Goal: Task Accomplishment & Management: Manage account settings

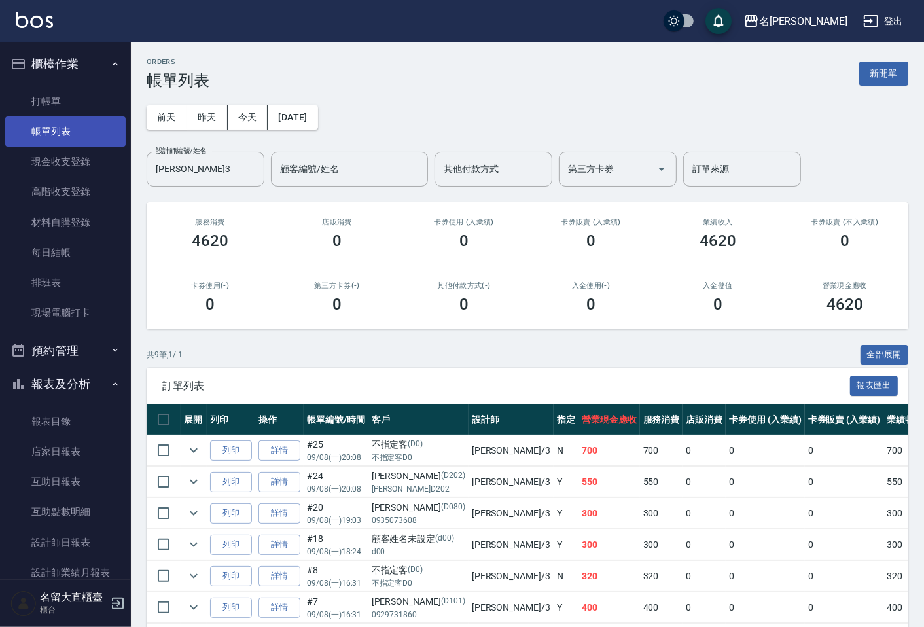
click at [108, 116] on link "帳單列表" at bounding box center [65, 131] width 120 height 30
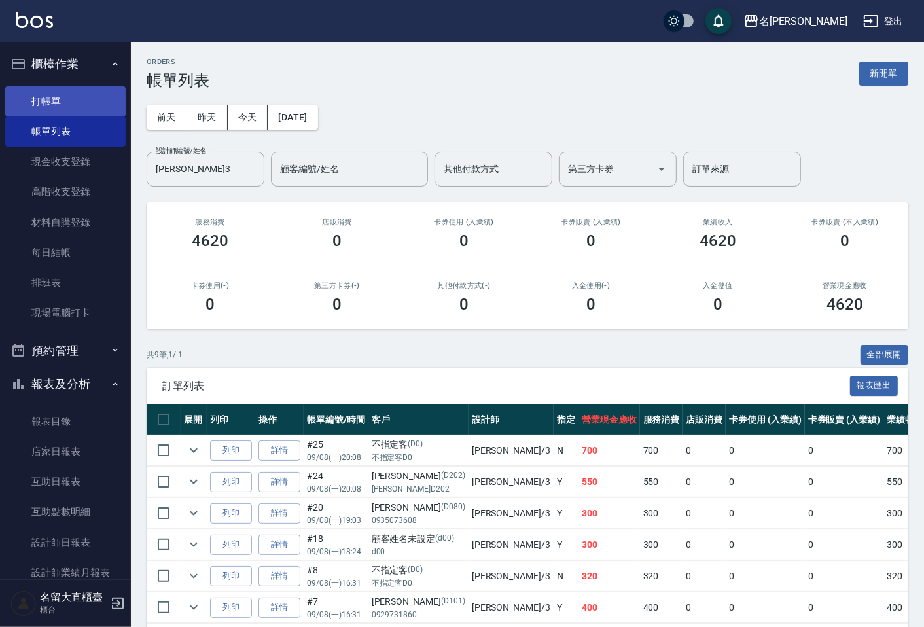
click at [109, 108] on link "打帳單" at bounding box center [65, 101] width 120 height 30
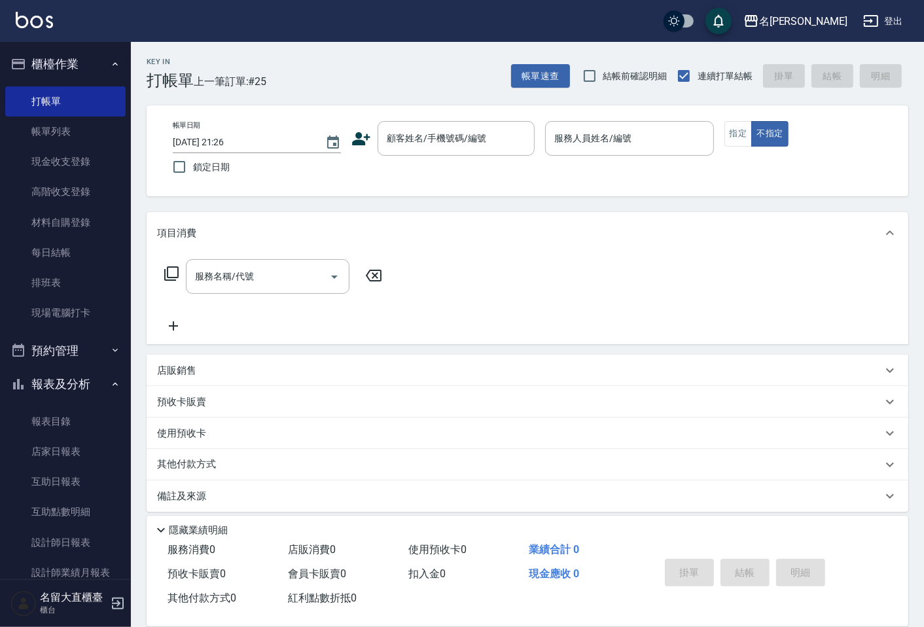
drag, startPoint x: 373, startPoint y: 131, endPoint x: 367, endPoint y: 136, distance: 7.9
click at [371, 133] on div "顧客姓名/手機號碼/編號 顧客姓名/手機號碼/編號" at bounding box center [442, 138] width 183 height 35
click at [364, 138] on icon at bounding box center [361, 139] width 20 height 20
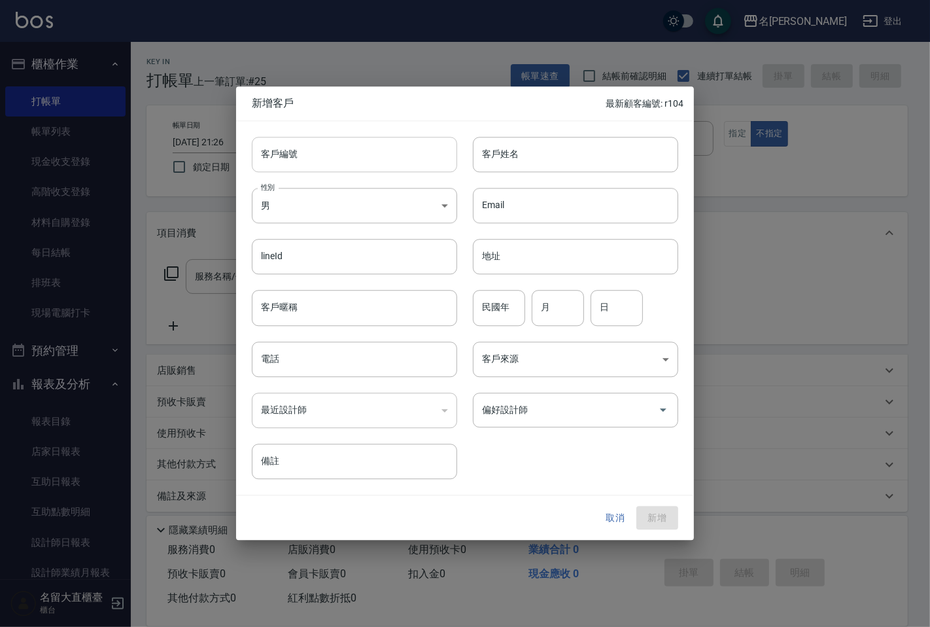
click at [357, 157] on input "客戶編號" at bounding box center [354, 154] width 205 height 35
type input "r105"
click at [499, 158] on input "客戶姓名" at bounding box center [575, 154] width 205 height 35
type input "ㄕ"
type input "金"
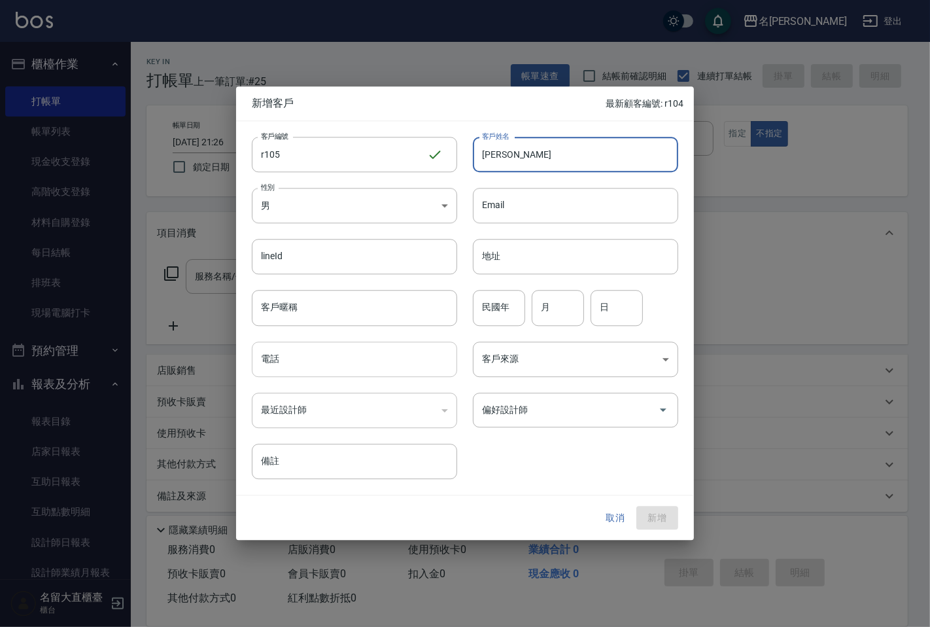
type input "[PERSON_NAME]"
click at [383, 372] on input "電話" at bounding box center [354, 359] width 205 height 35
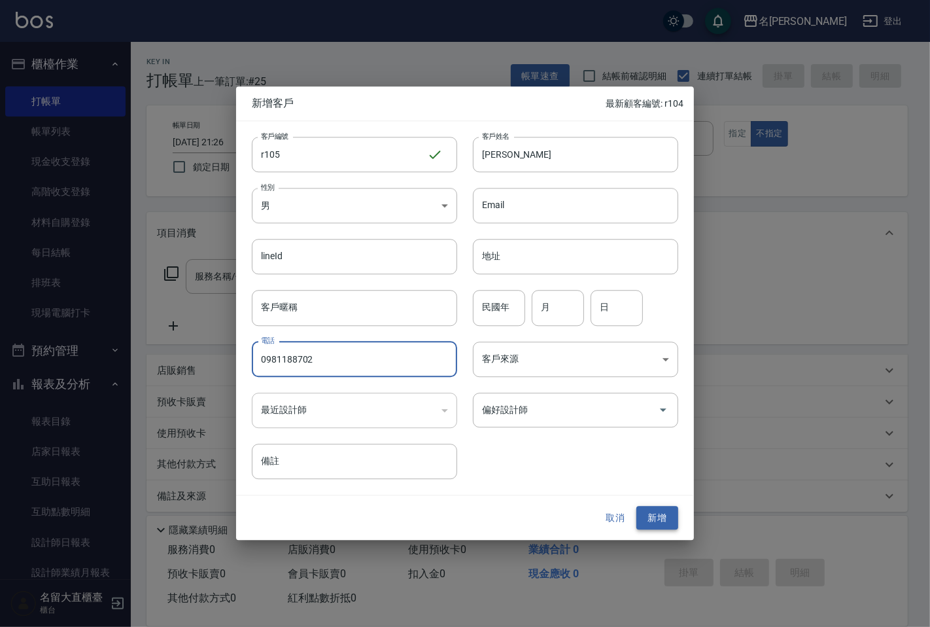
type input "0981188702"
click at [639, 514] on button "新增" at bounding box center [658, 518] width 42 height 24
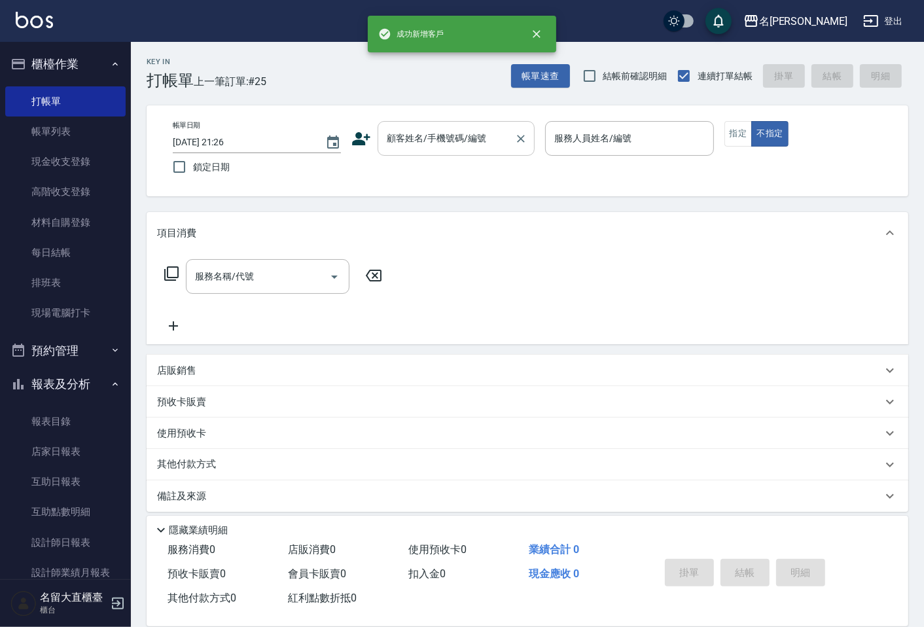
click at [478, 151] on div "顧客姓名/手機號碼/編號" at bounding box center [456, 138] width 157 height 35
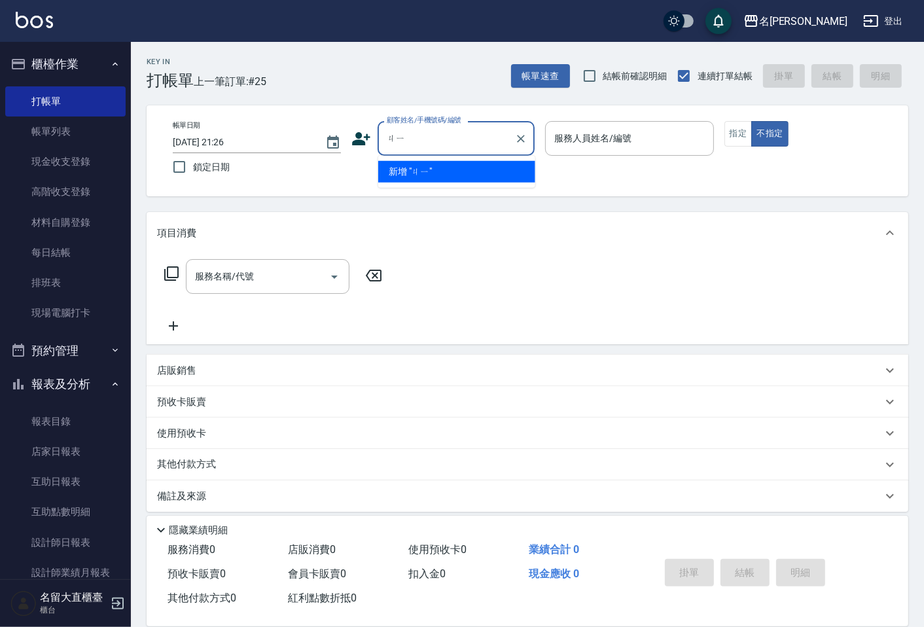
type input "ㄐ"
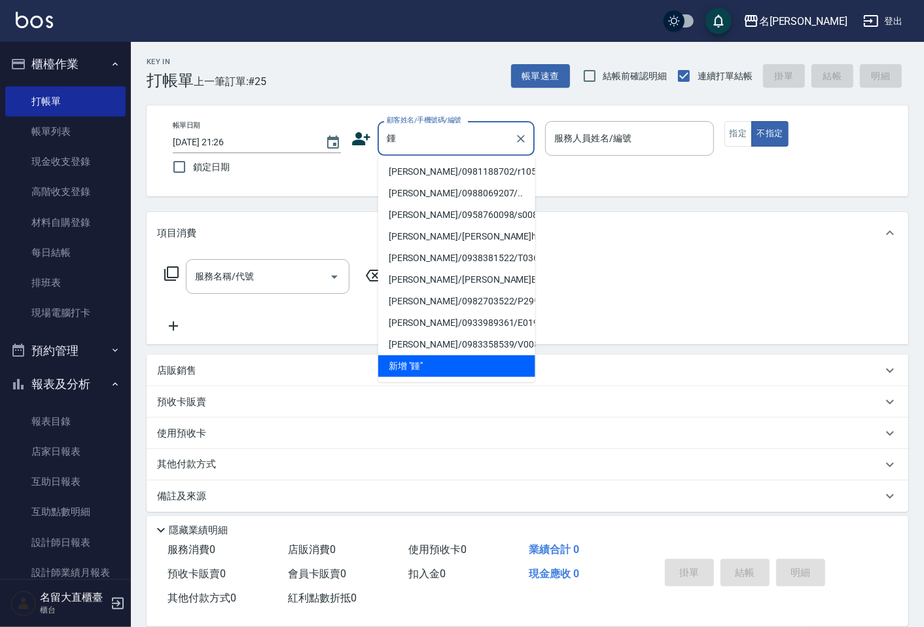
click at [482, 166] on li "[PERSON_NAME]/0981188702/r105" at bounding box center [456, 172] width 157 height 22
type input "[PERSON_NAME]/0981188702/r105"
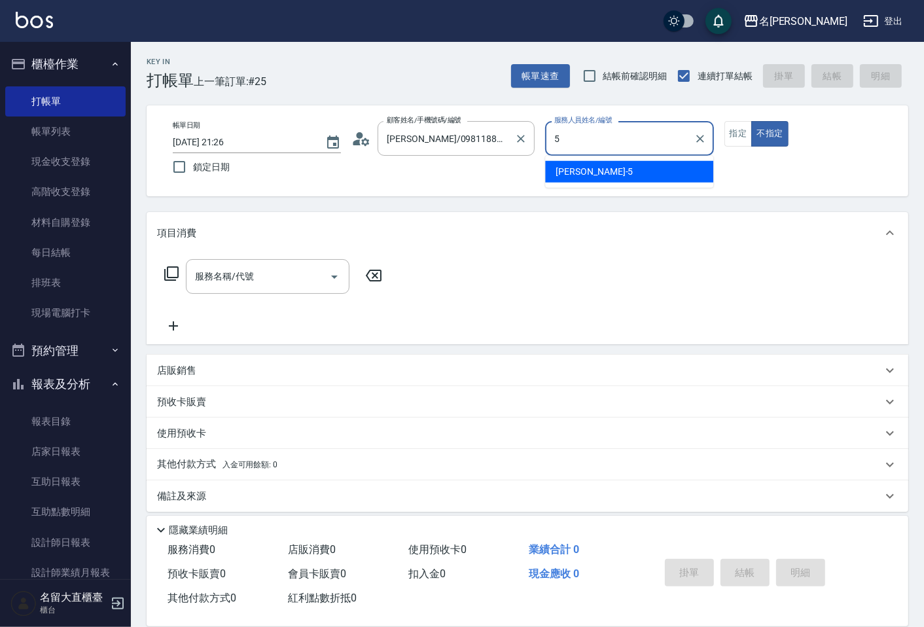
type input "[PERSON_NAME]-5"
type button "false"
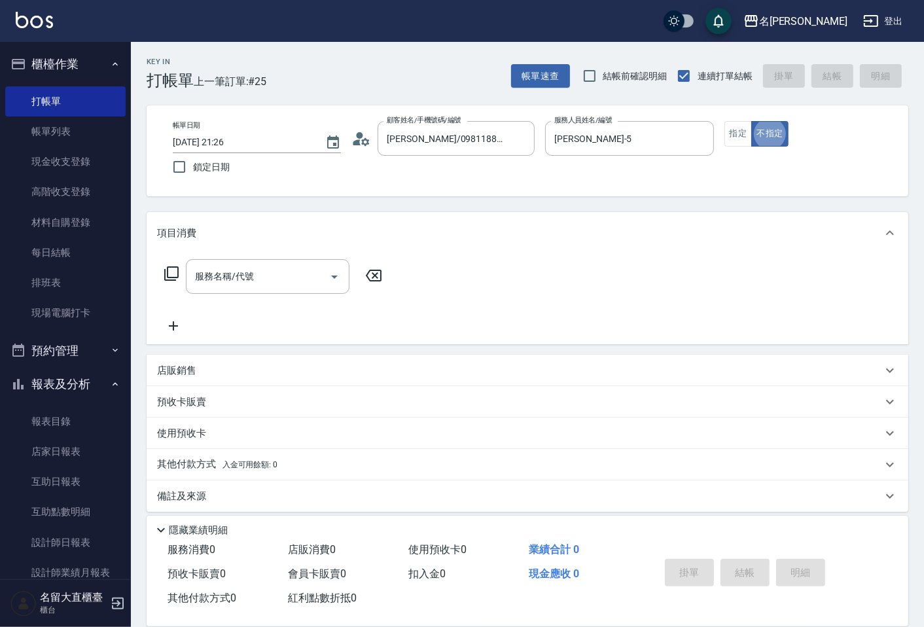
click at [168, 272] on icon at bounding box center [172, 274] width 16 height 16
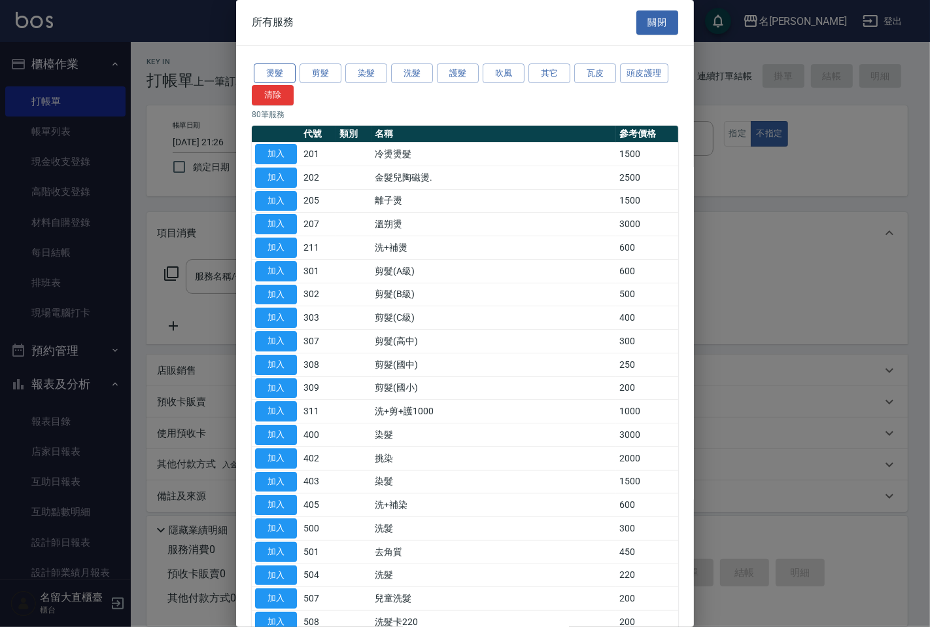
click at [284, 73] on button "燙髮" at bounding box center [275, 73] width 42 height 20
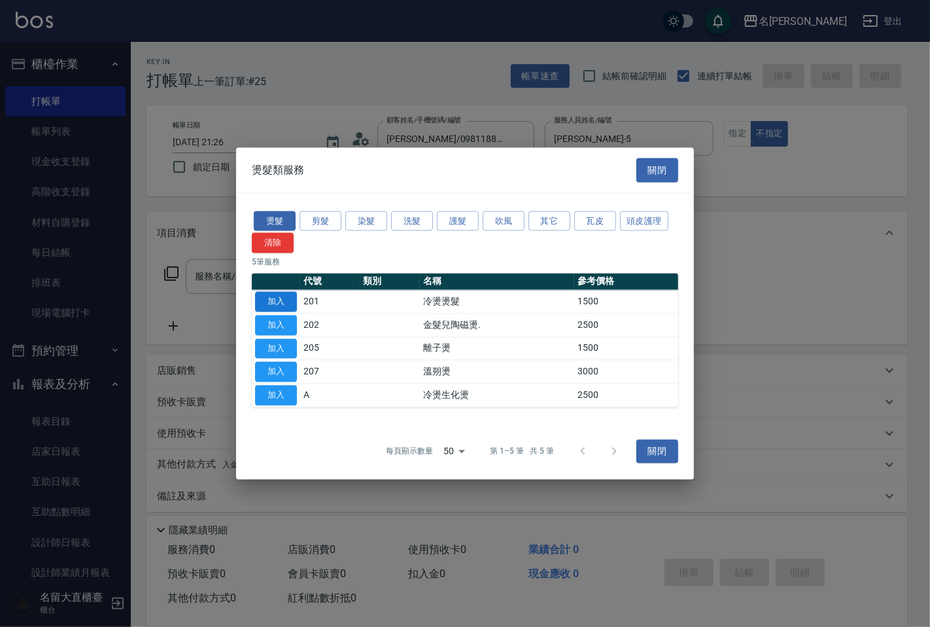
click at [287, 298] on button "加入" at bounding box center [276, 302] width 42 height 20
type input "冷燙燙髮(201)"
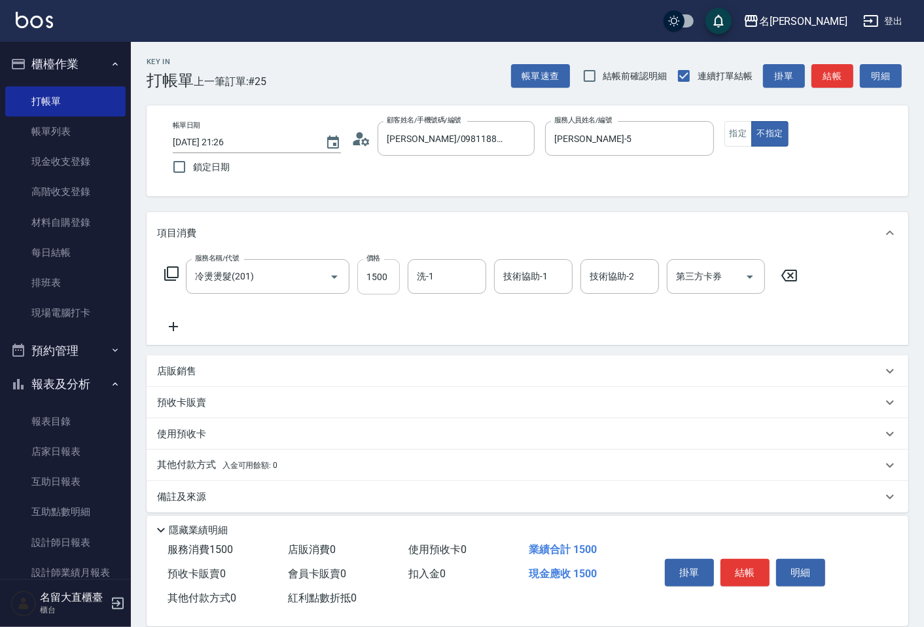
click at [393, 287] on input "1500" at bounding box center [378, 276] width 43 height 35
type input "2000"
click at [246, 375] on div "店販銷售" at bounding box center [519, 371] width 725 height 14
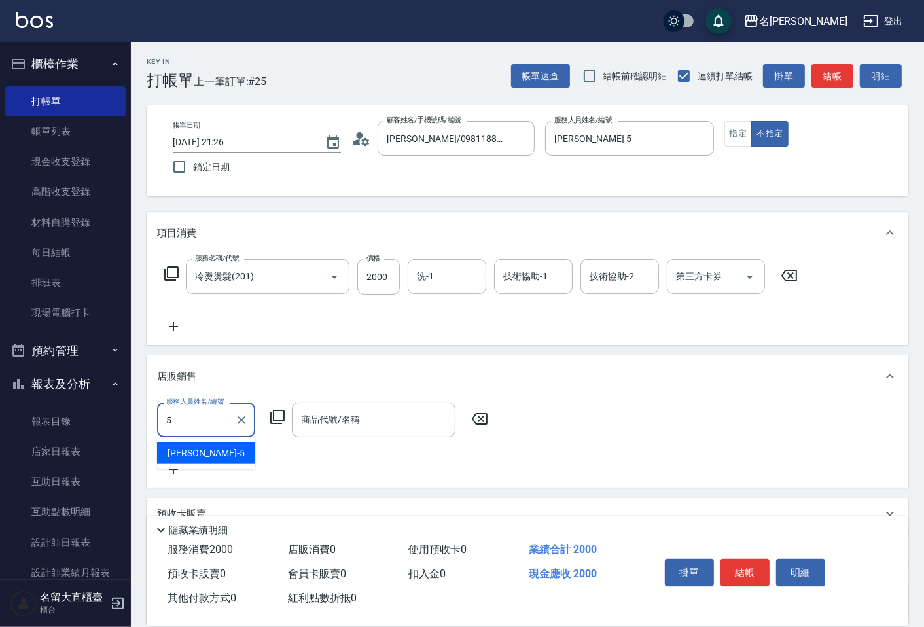
type input "[PERSON_NAME]-5"
click at [270, 420] on icon at bounding box center [278, 417] width 16 height 16
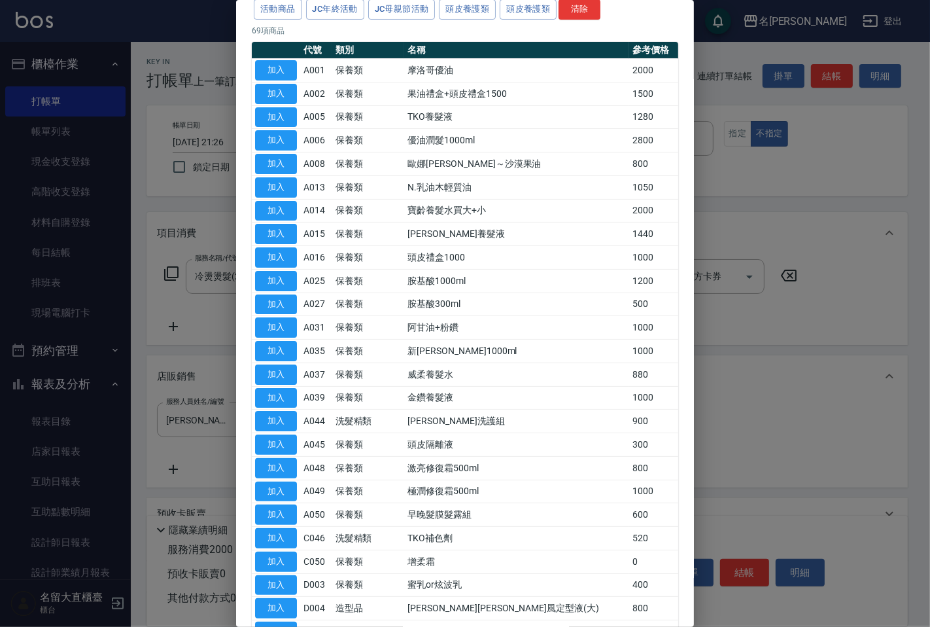
scroll to position [36, 0]
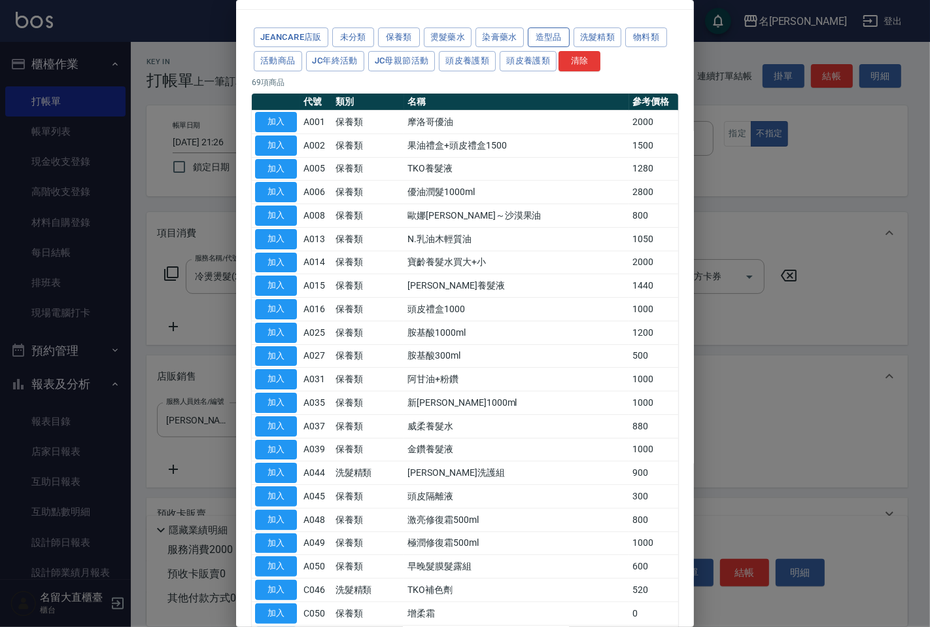
click at [566, 37] on button "造型品" at bounding box center [549, 37] width 42 height 20
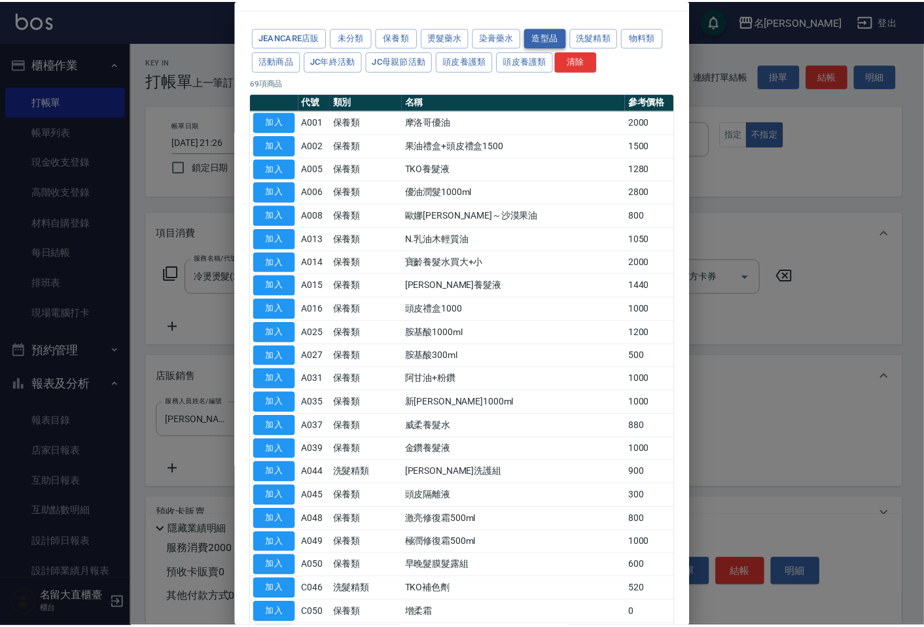
scroll to position [0, 0]
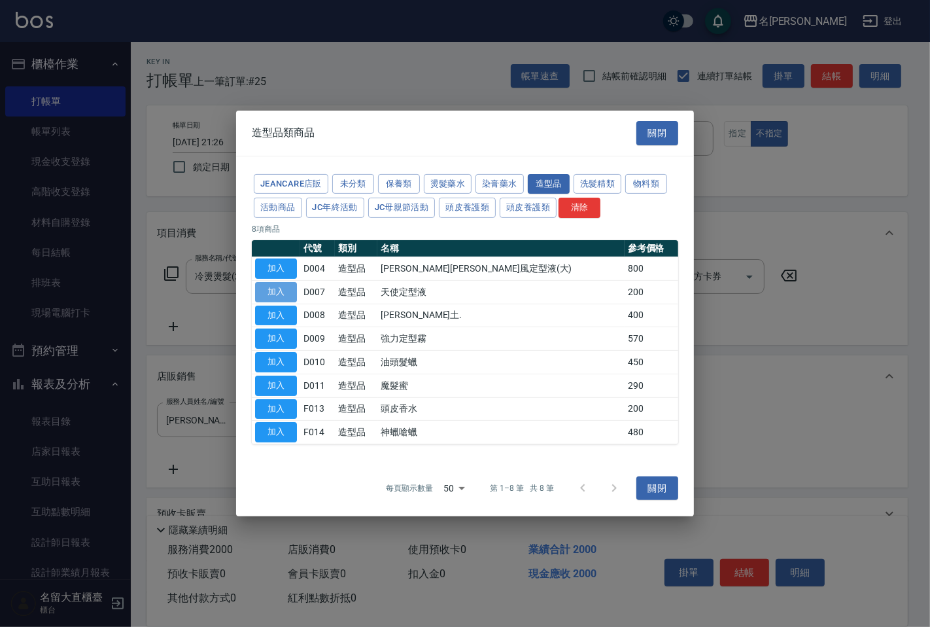
click at [291, 289] on button "加入" at bounding box center [276, 292] width 42 height 20
type input "天使定型液"
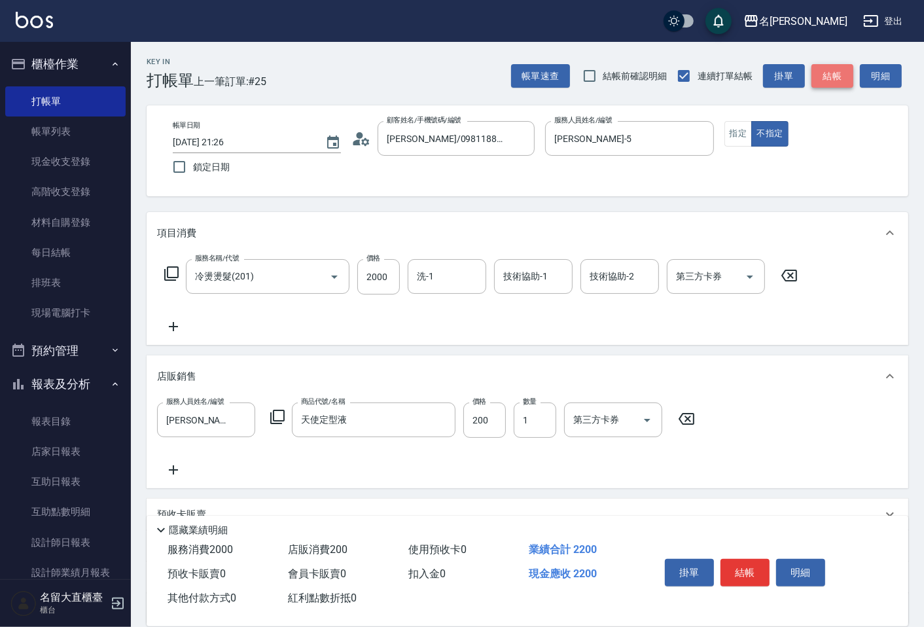
click at [819, 82] on button "結帳" at bounding box center [832, 76] width 42 height 24
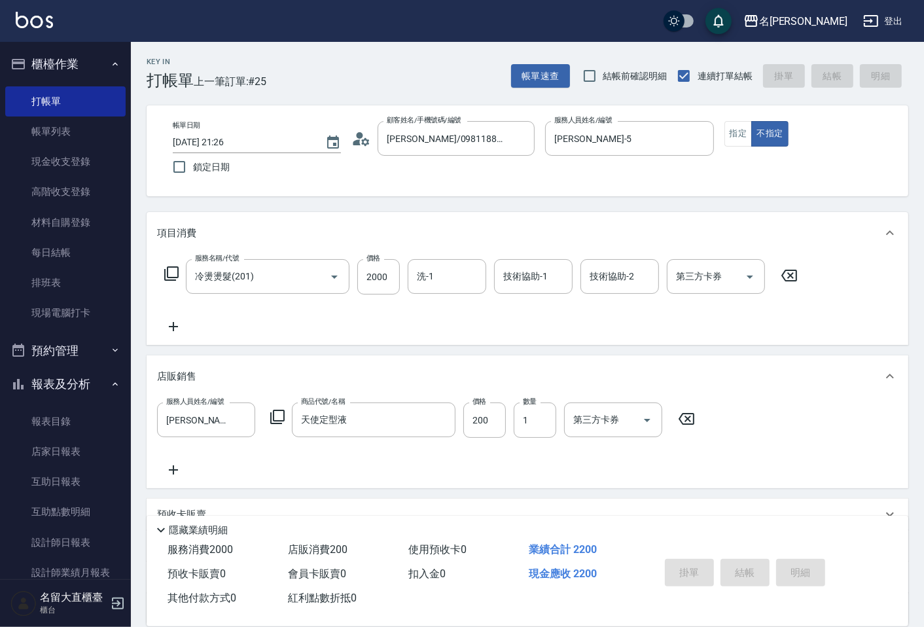
type input "[DATE] 21:27"
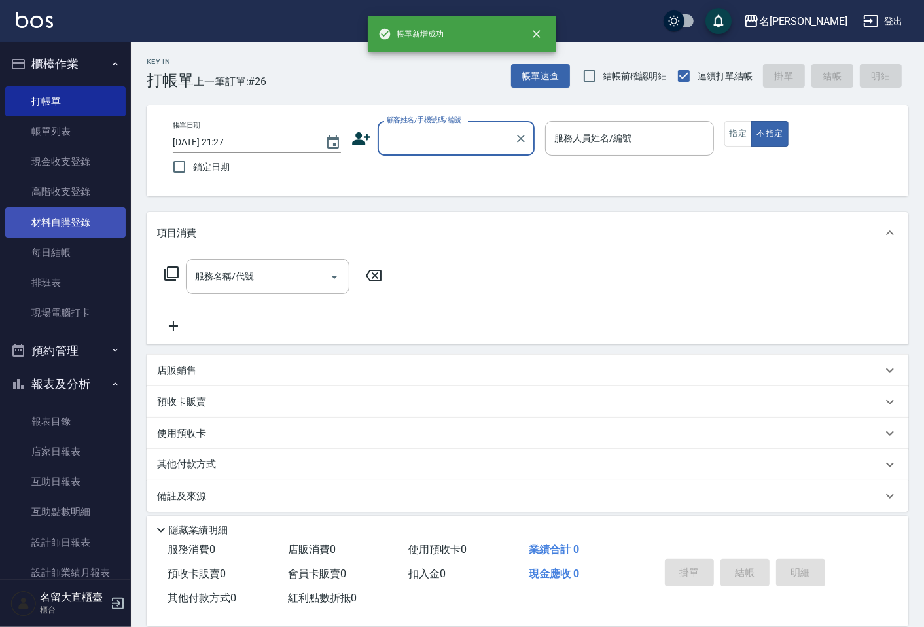
click at [94, 234] on link "材料自購登錄" at bounding box center [65, 222] width 120 height 30
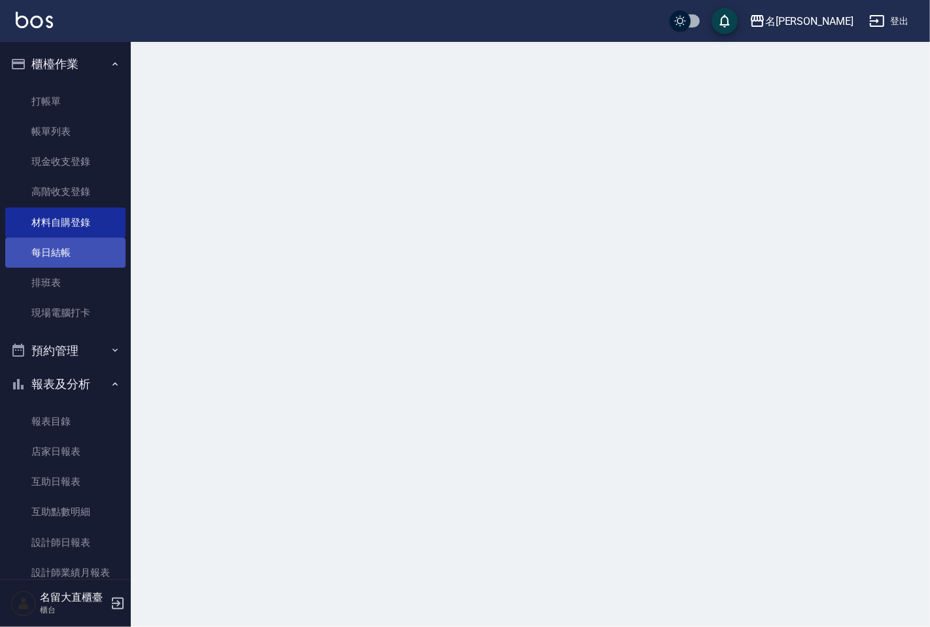
click at [95, 243] on link "每日結帳" at bounding box center [65, 253] width 120 height 30
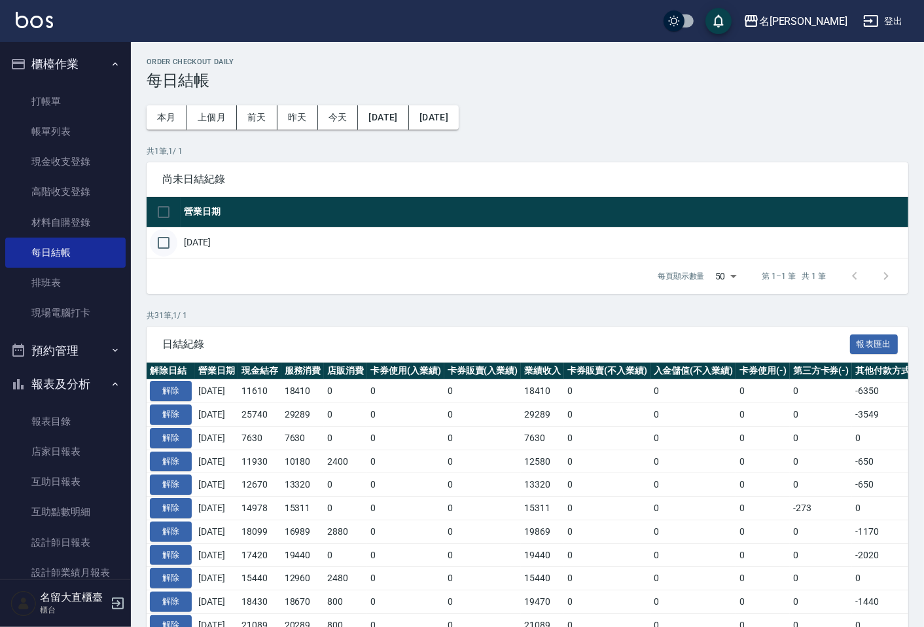
click at [162, 245] on input "checkbox" at bounding box center [163, 242] width 27 height 27
checkbox input "true"
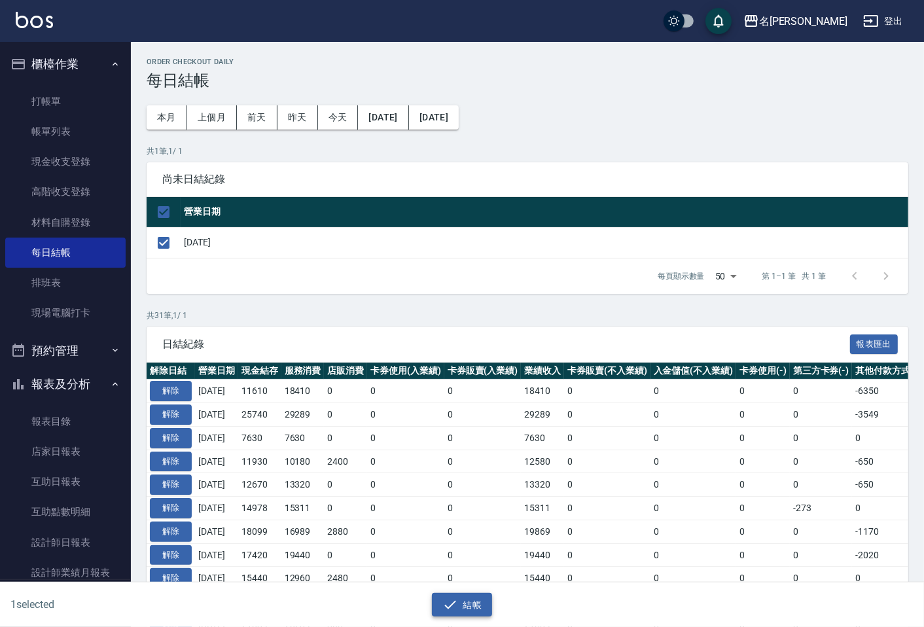
click at [472, 603] on button "結帳" at bounding box center [462, 605] width 61 height 24
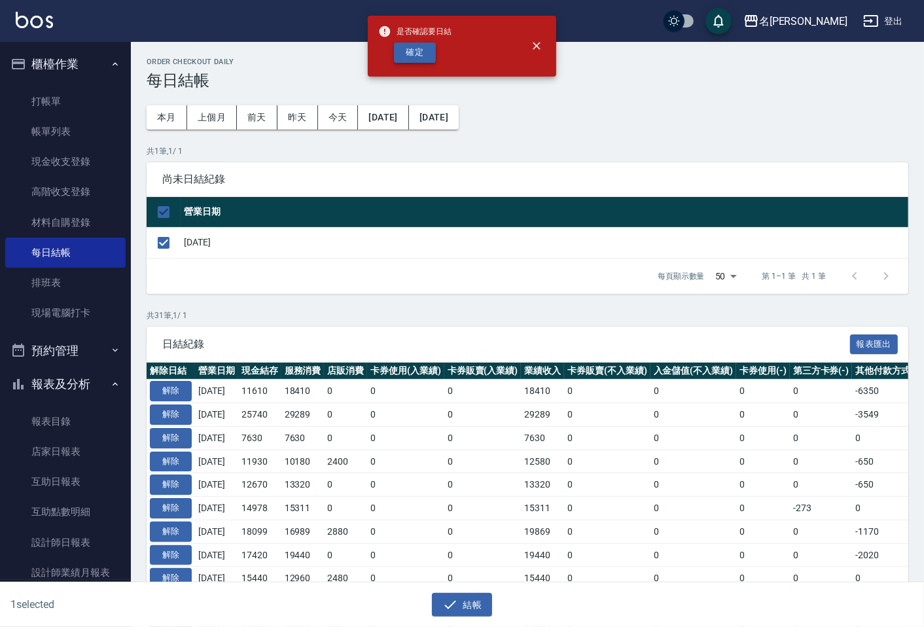
click at [417, 50] on button "確定" at bounding box center [415, 53] width 42 height 20
checkbox input "false"
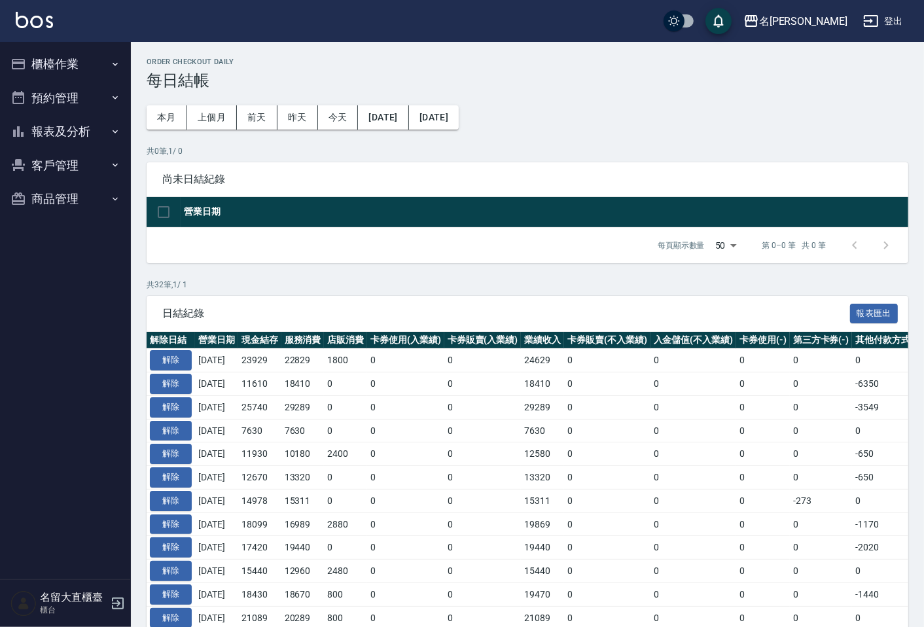
click at [79, 130] on button "報表及分析" at bounding box center [65, 132] width 120 height 34
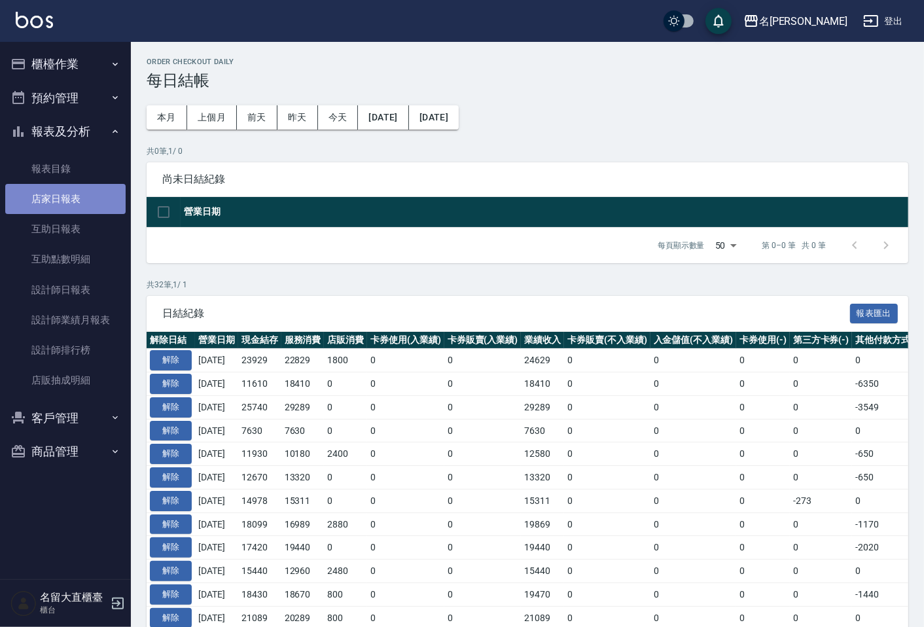
click at [86, 186] on link "店家日報表" at bounding box center [65, 199] width 120 height 30
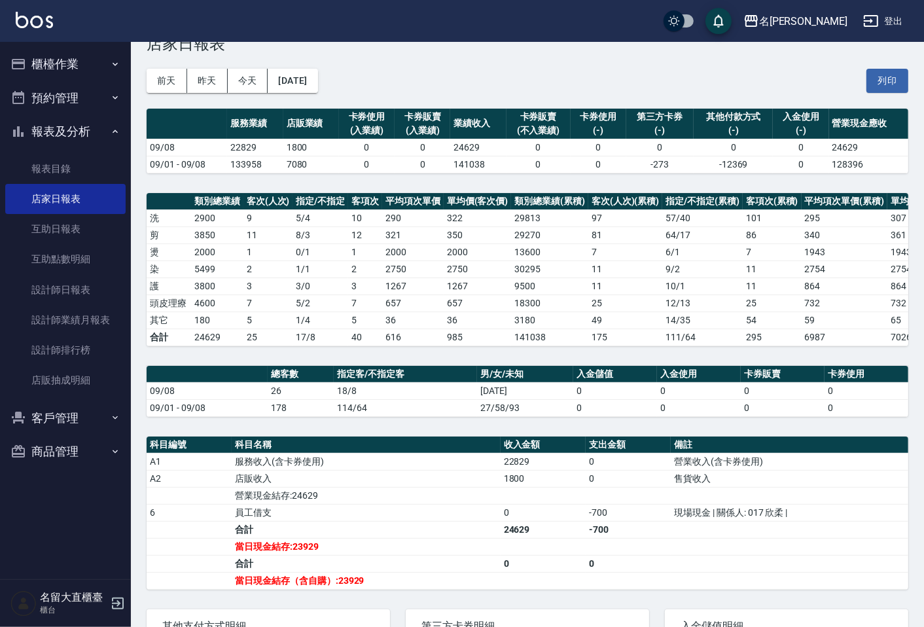
scroll to position [73, 0]
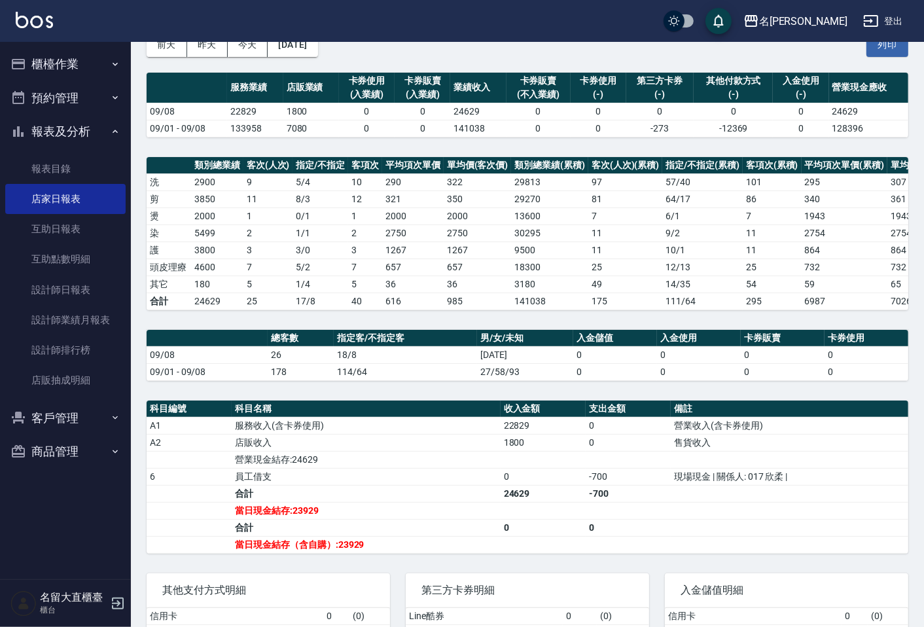
click at [253, 292] on td "5" at bounding box center [268, 283] width 50 height 17
click at [97, 357] on link "設計師排行榜" at bounding box center [65, 350] width 120 height 30
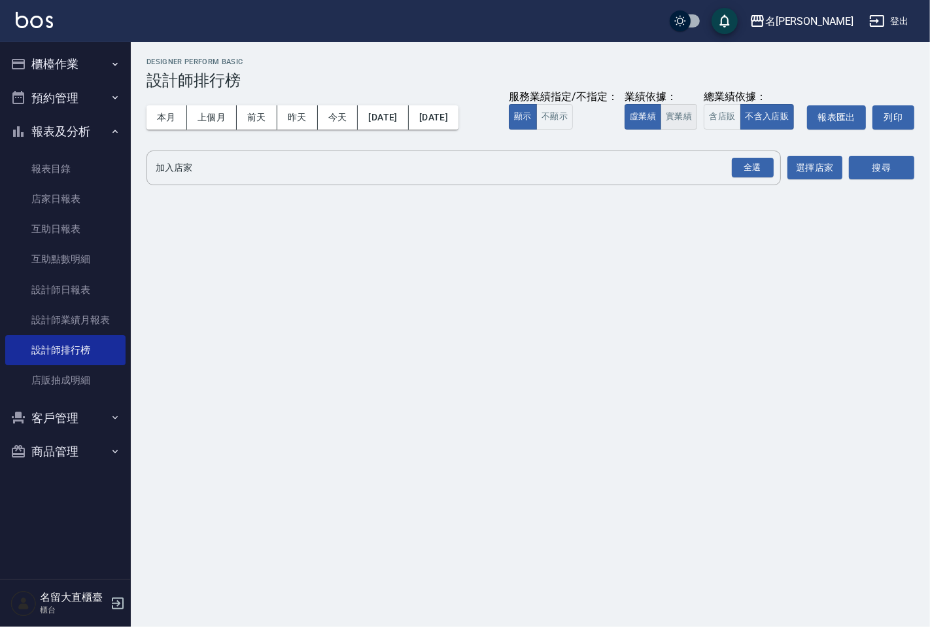
click at [683, 109] on button "實業績" at bounding box center [679, 117] width 37 height 26
click at [582, 167] on input "加入店家" at bounding box center [453, 167] width 603 height 23
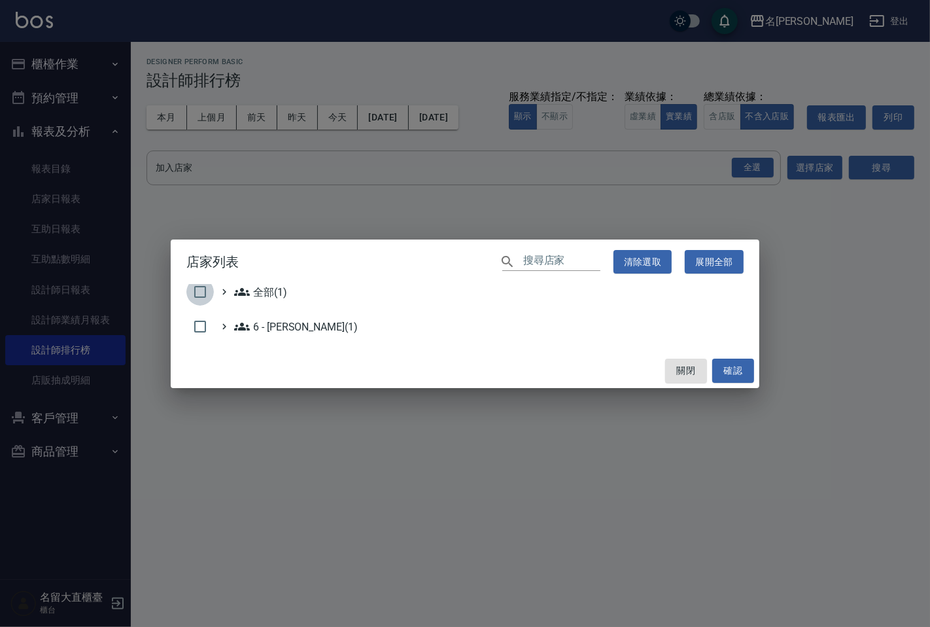
click at [194, 300] on input "checkbox" at bounding box center [199, 291] width 27 height 27
checkbox input "true"
click at [745, 362] on button "確認" at bounding box center [734, 371] width 42 height 24
checkbox input "false"
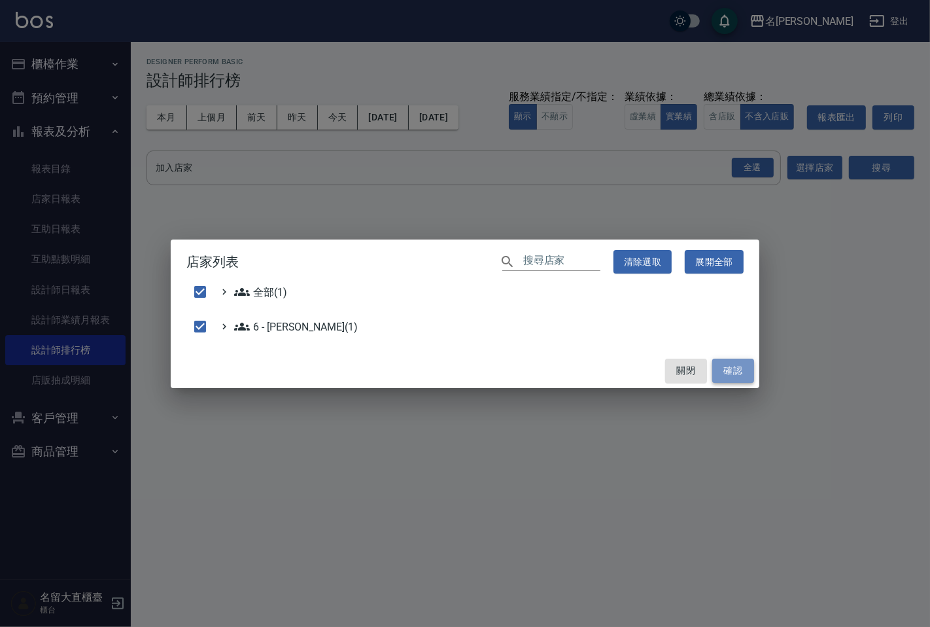
checkbox input "false"
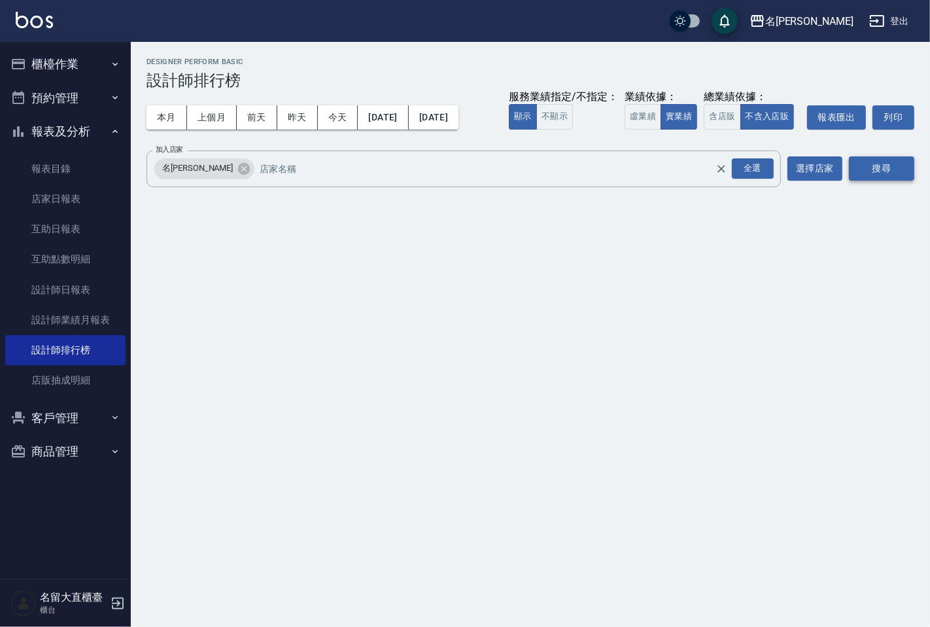
click at [879, 169] on button "搜尋" at bounding box center [881, 168] width 65 height 24
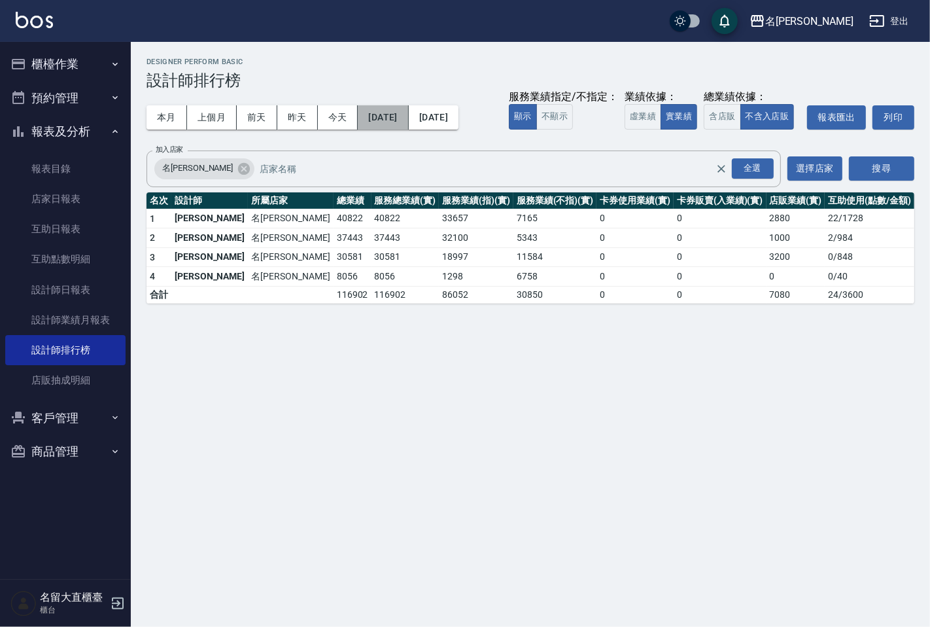
click at [395, 126] on button "[DATE]" at bounding box center [383, 117] width 50 height 24
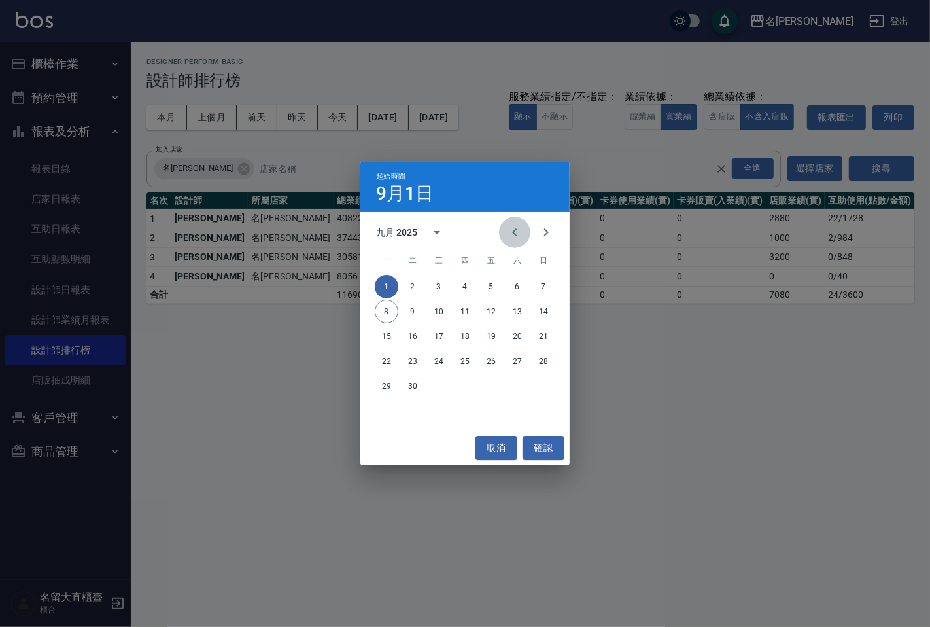
click at [504, 236] on button "Previous month" at bounding box center [514, 232] width 31 height 31
click at [500, 283] on button "1" at bounding box center [492, 287] width 24 height 24
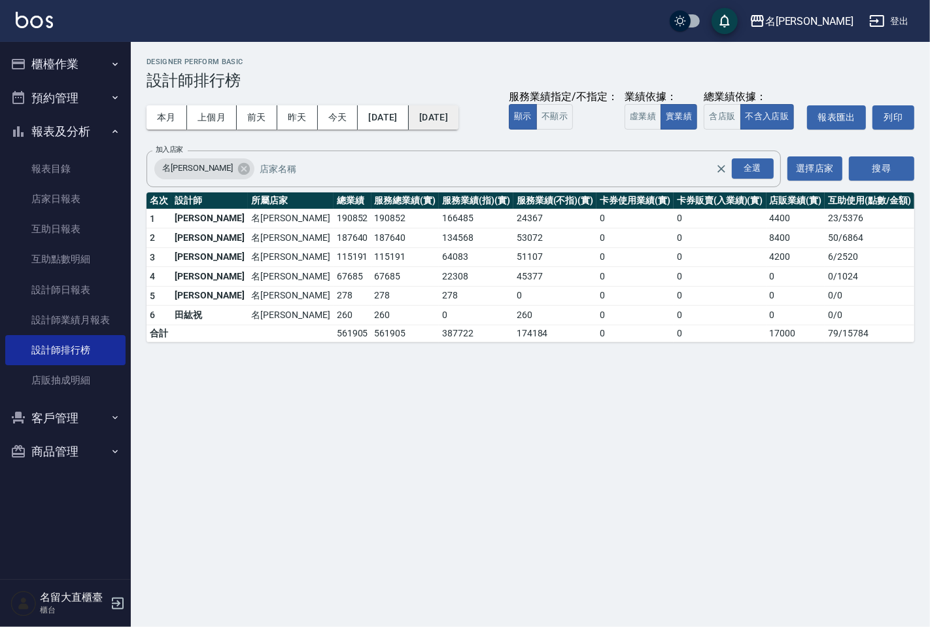
click at [459, 118] on button "[DATE]" at bounding box center [434, 117] width 50 height 24
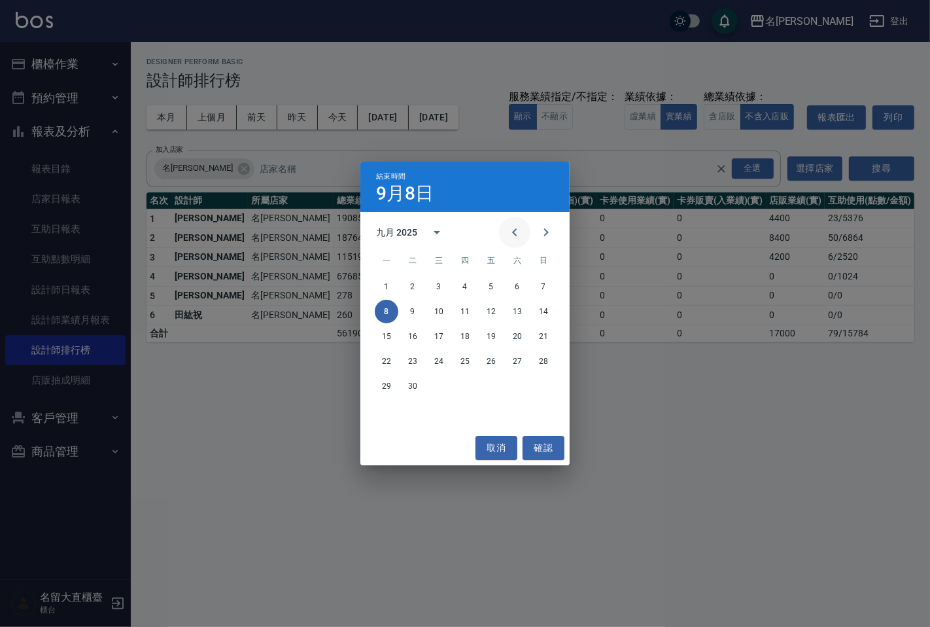
click at [519, 237] on icon "Previous month" at bounding box center [515, 232] width 16 height 16
click at [489, 313] on button "8" at bounding box center [492, 312] width 24 height 24
